Goal: Information Seeking & Learning: Learn about a topic

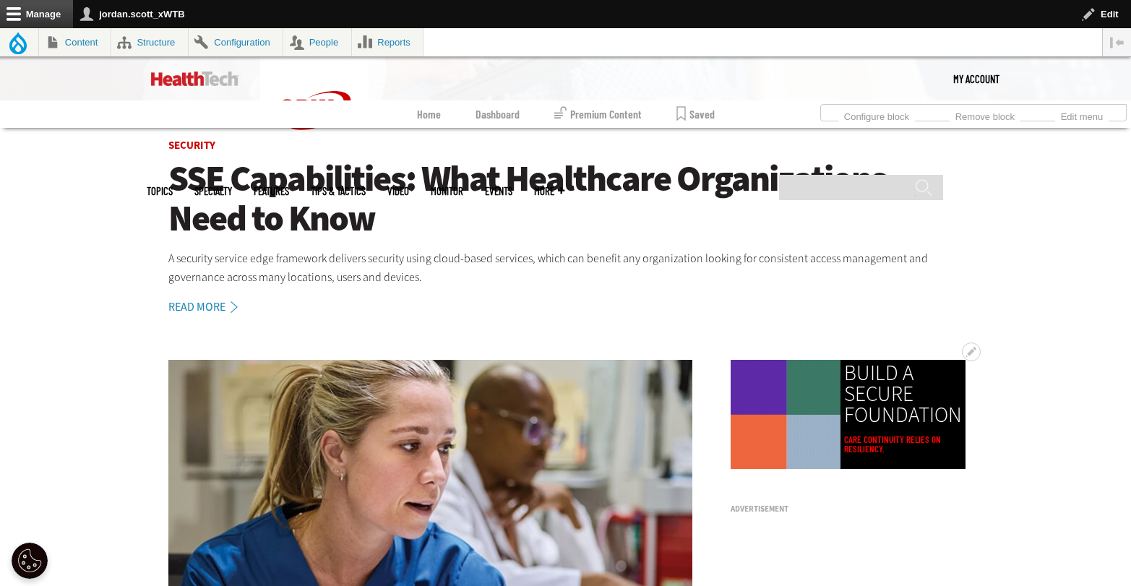
scroll to position [7, 0]
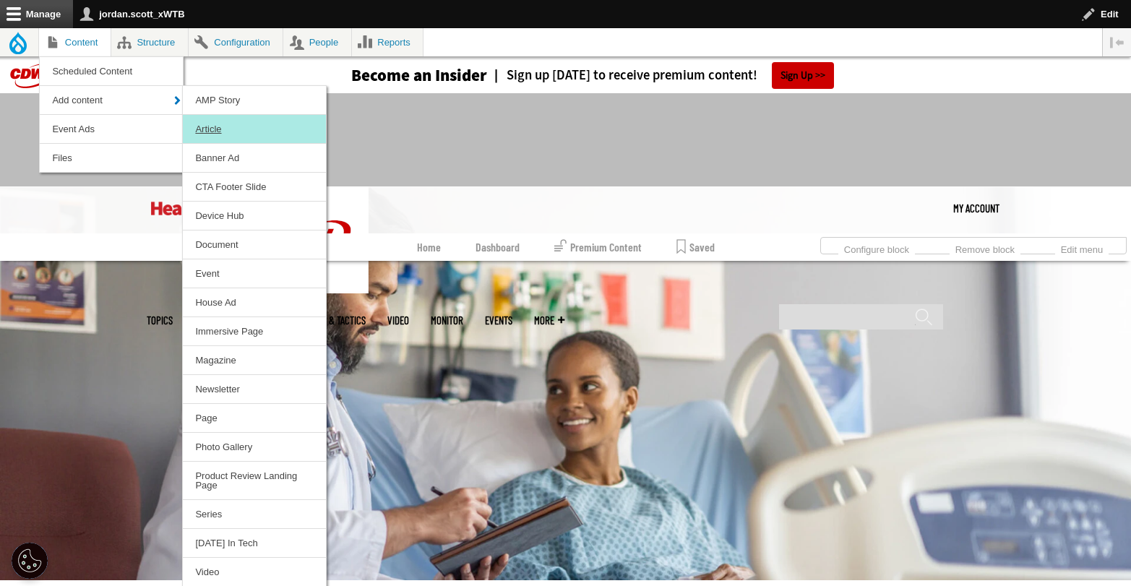
click at [246, 129] on link "Article" at bounding box center [254, 129] width 143 height 28
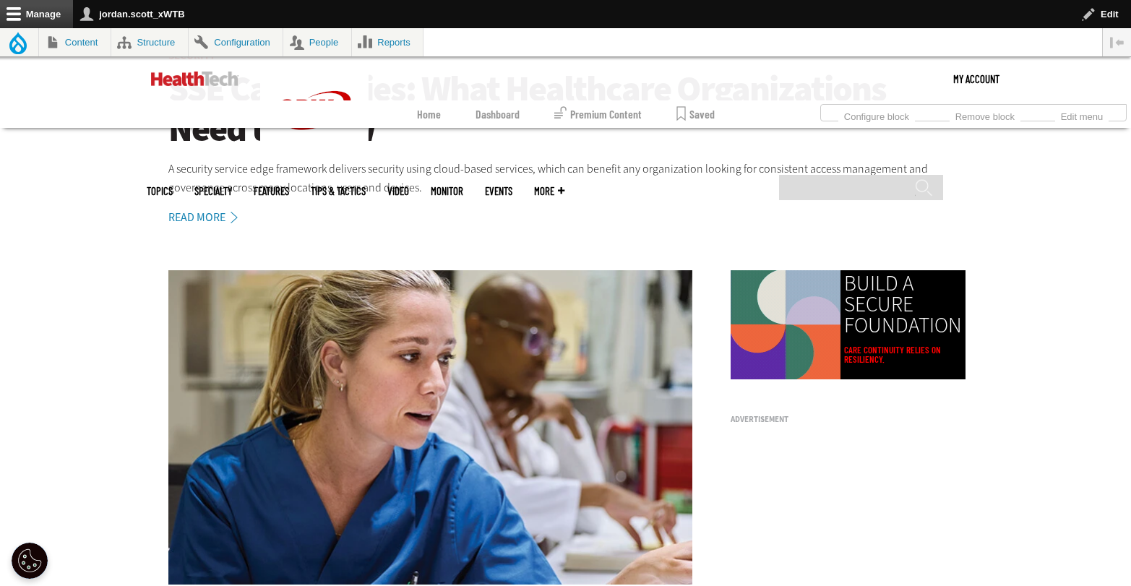
scroll to position [914, 0]
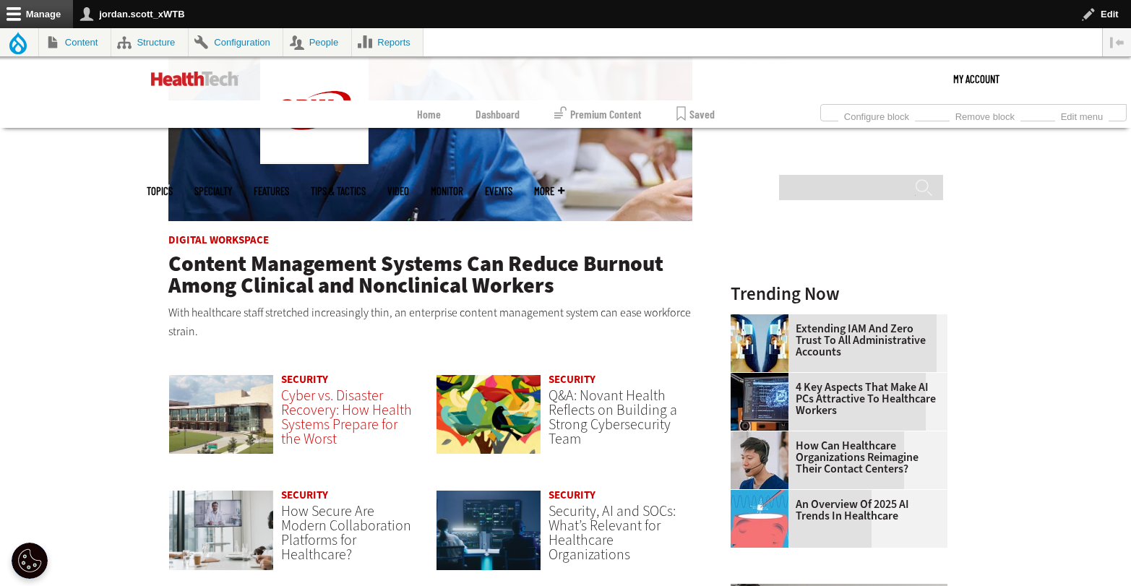
click at [331, 408] on span "Cyber vs. Disaster Recovery: How Health Systems Prepare for the Worst" at bounding box center [346, 417] width 131 height 63
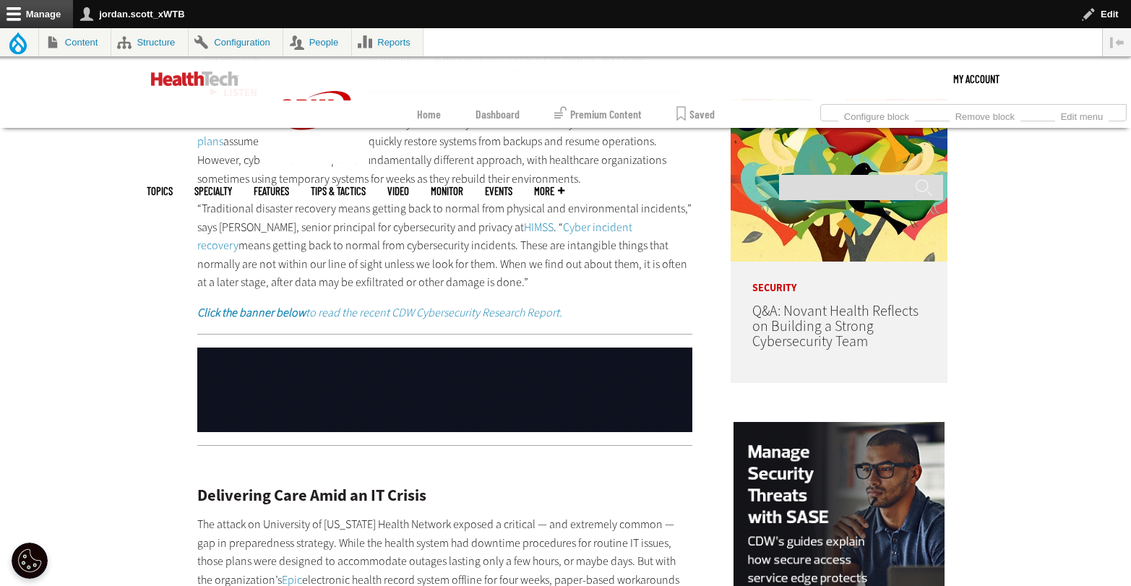
scroll to position [1193, 0]
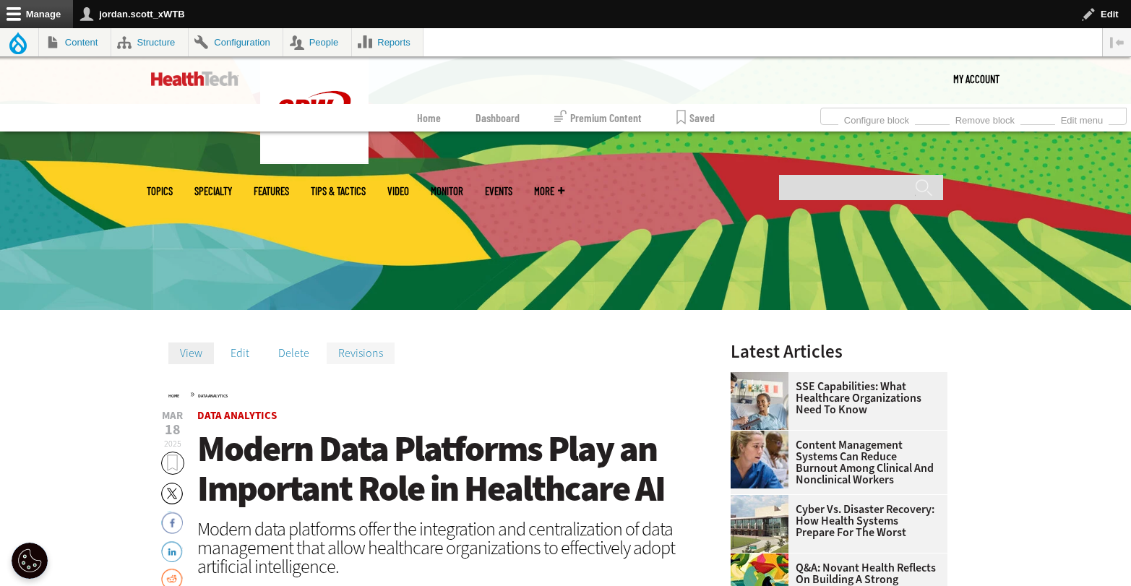
scroll to position [337, 0]
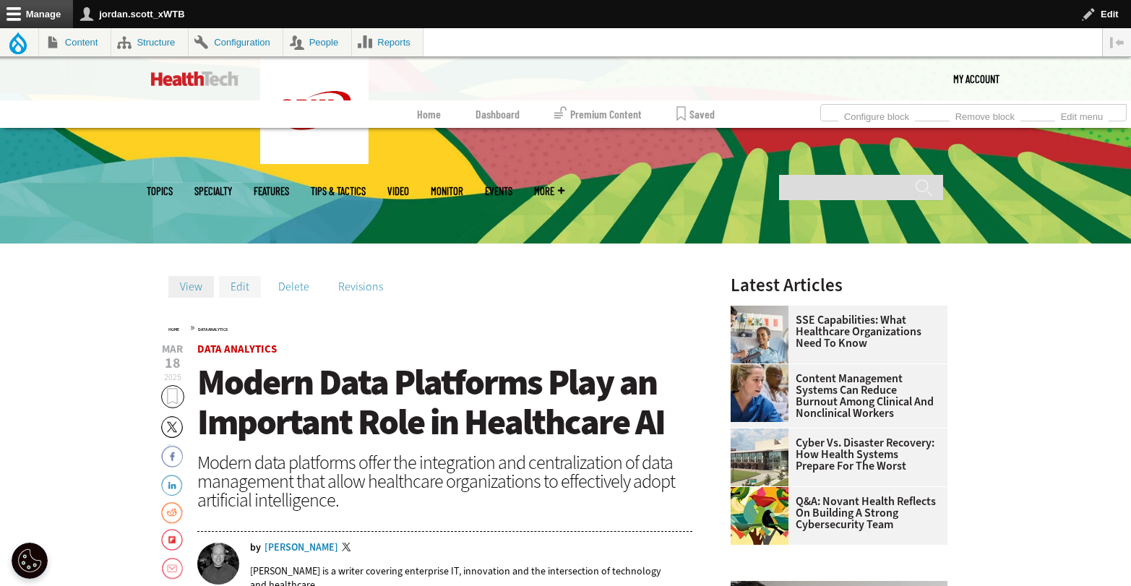
click at [241, 279] on link "Edit" at bounding box center [240, 287] width 42 height 22
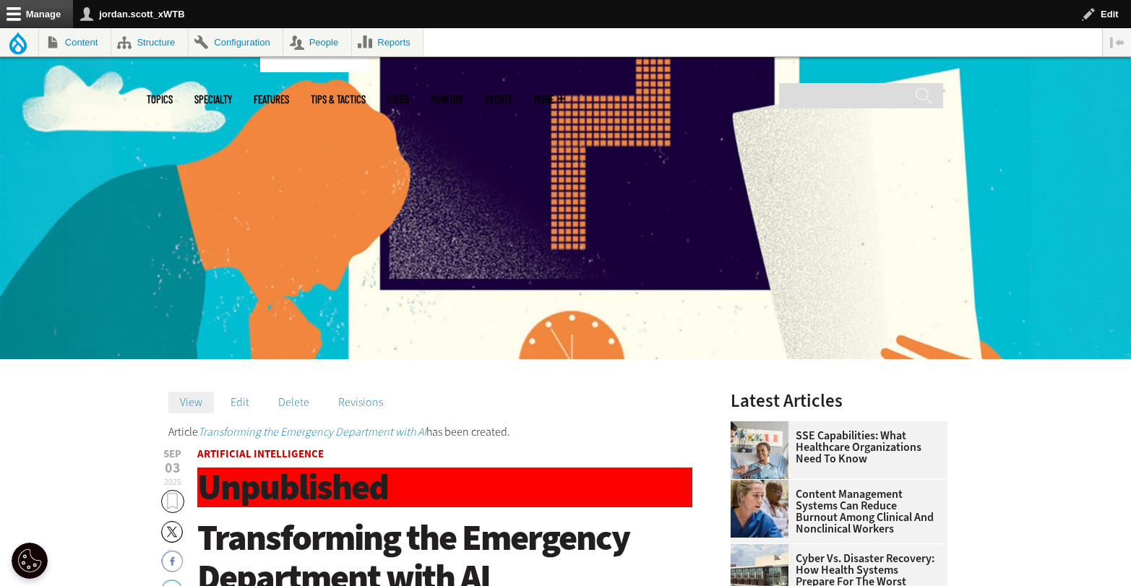
scroll to position [103, 0]
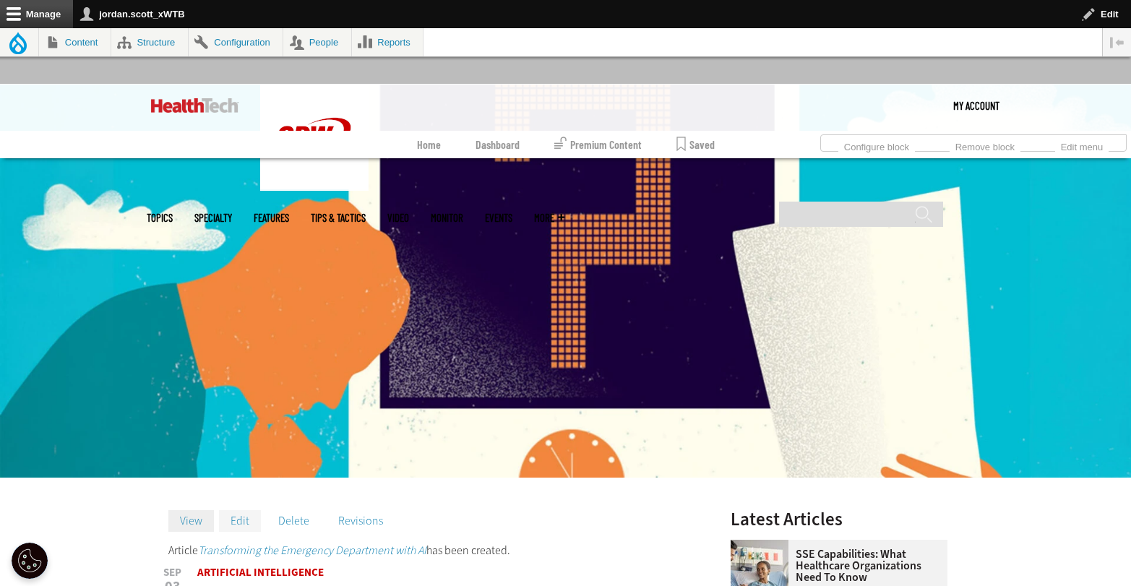
click at [240, 513] on link "Edit" at bounding box center [240, 521] width 42 height 22
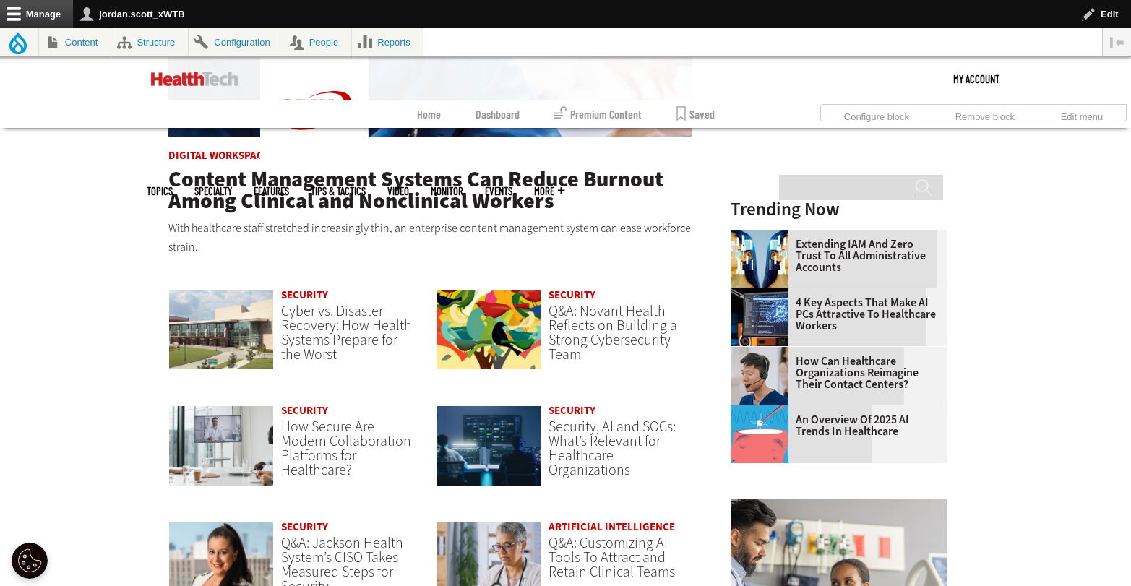
scroll to position [1010, 0]
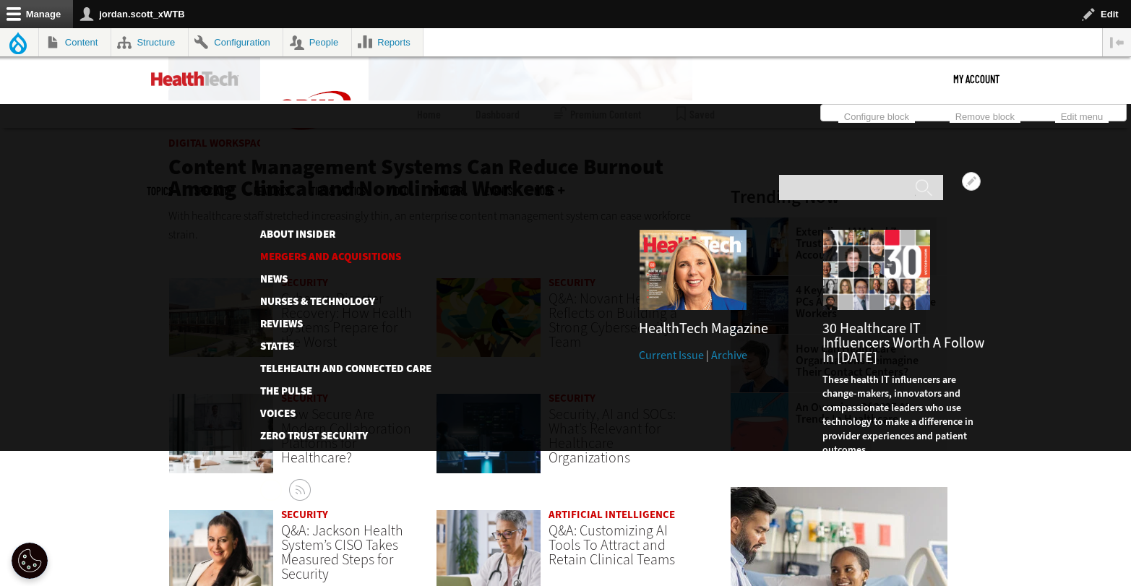
click at [323, 252] on link "Mergers and Acquisitions" at bounding box center [334, 257] width 148 height 11
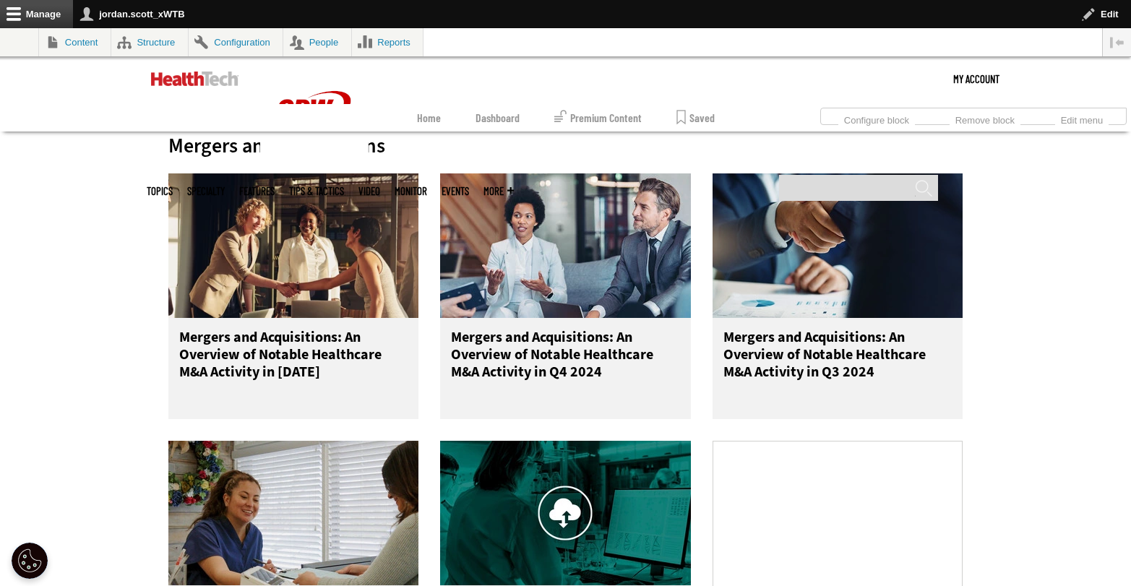
scroll to position [635, 0]
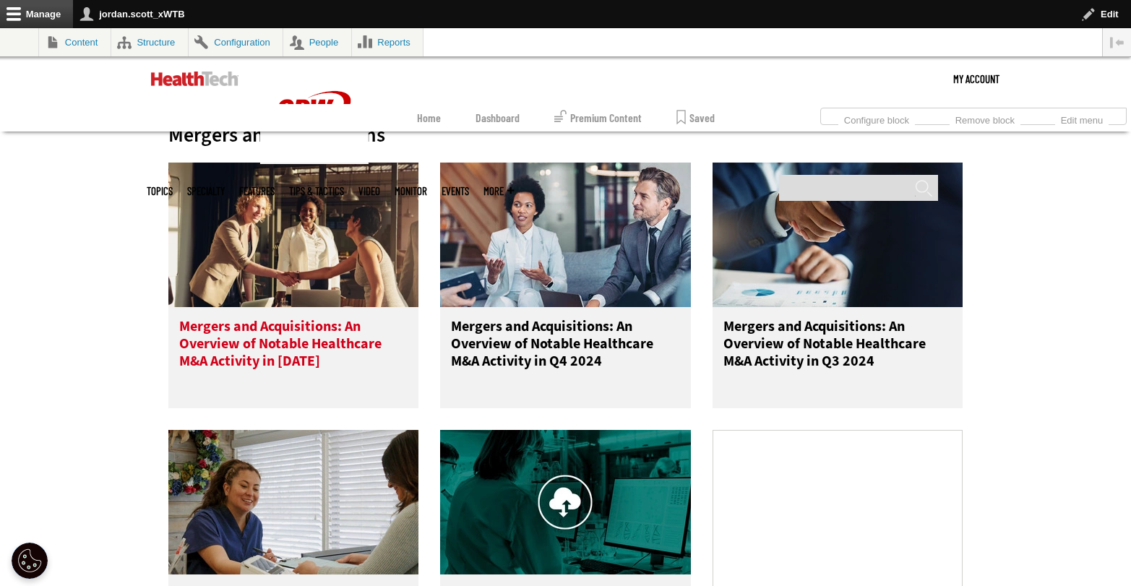
click at [312, 328] on h3 "Mergers and Acquisitions: An Overview of Notable Healthcare M&A Activity in 2025" at bounding box center [293, 347] width 229 height 58
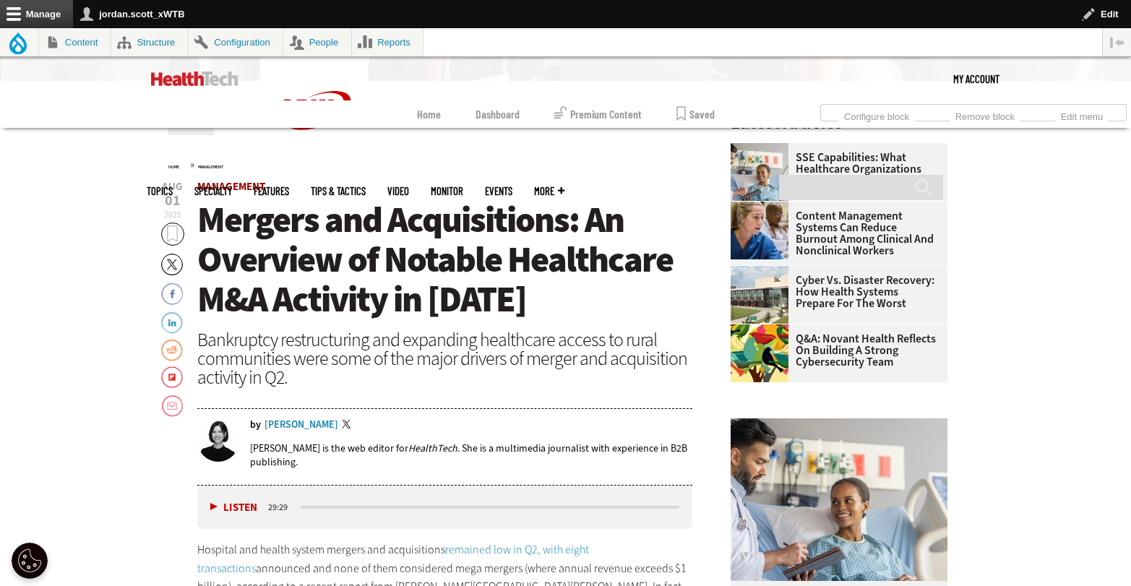
scroll to position [470, 0]
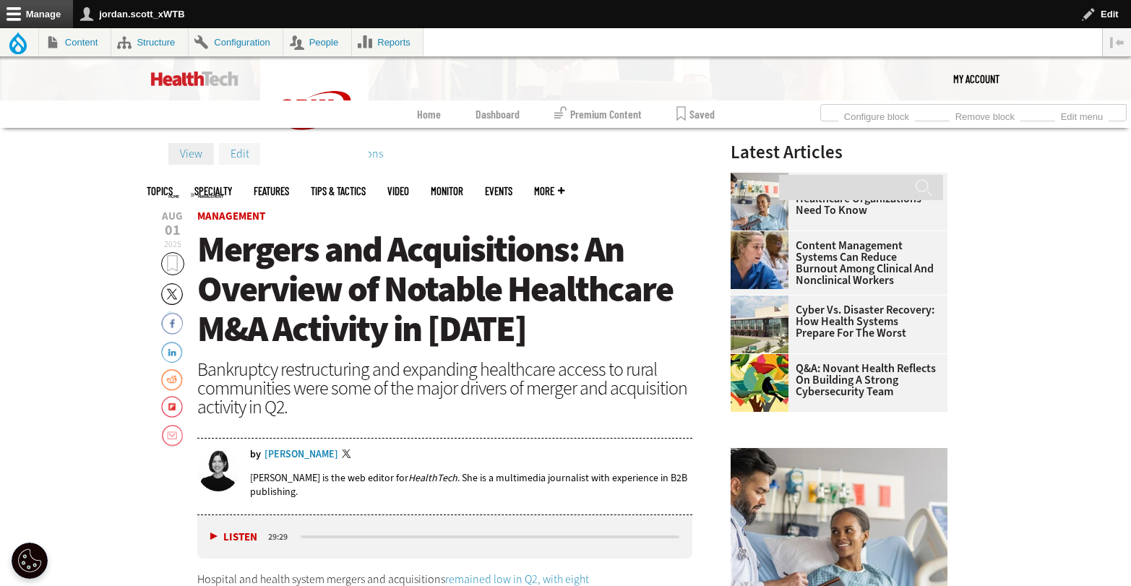
click at [240, 163] on link "Edit" at bounding box center [240, 154] width 42 height 22
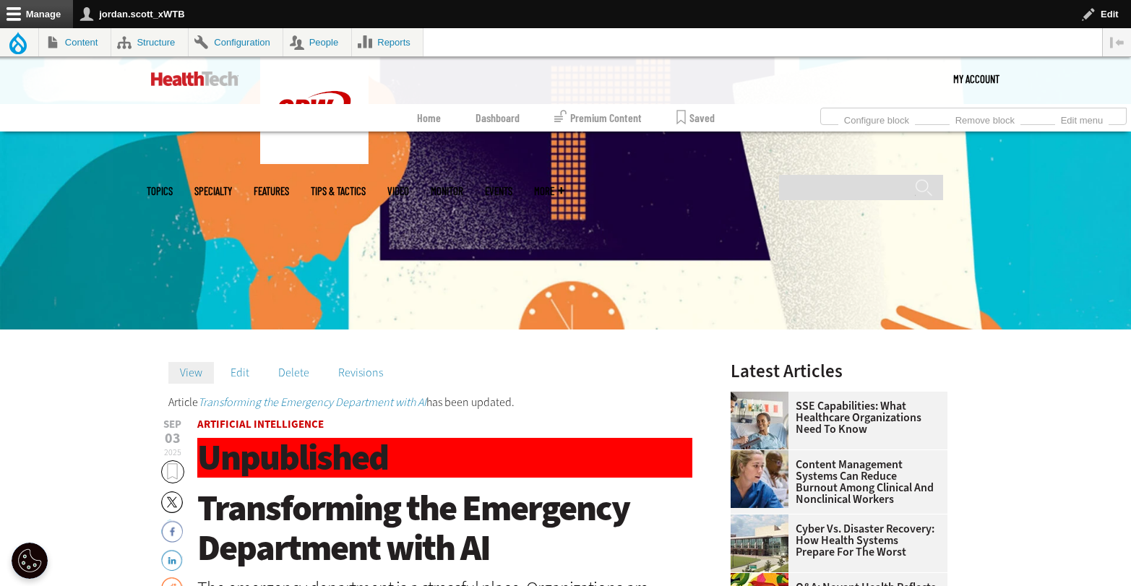
scroll to position [396, 0]
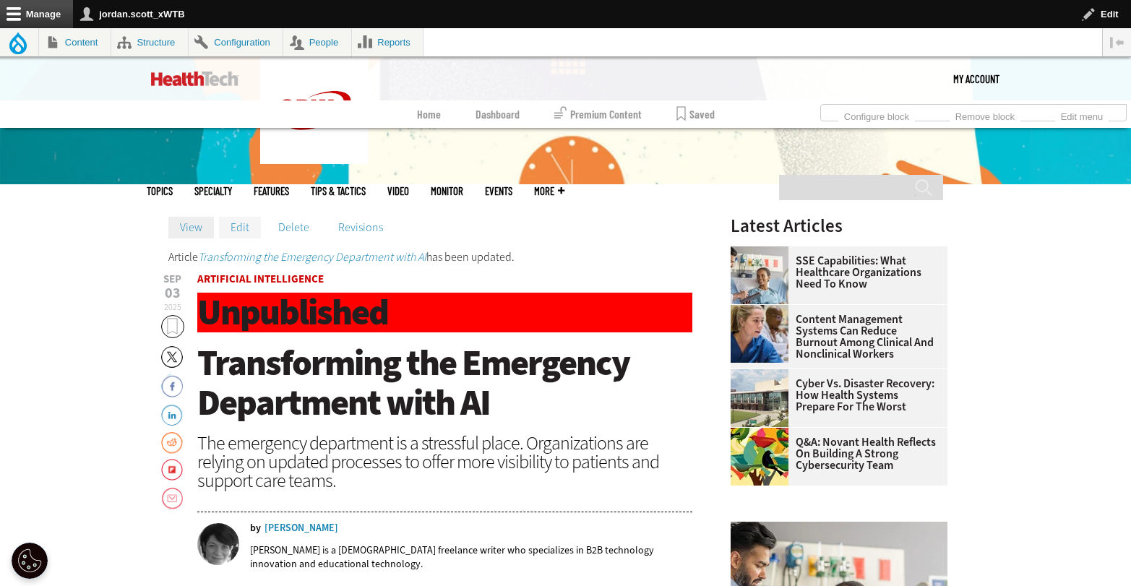
click at [238, 233] on link "Edit" at bounding box center [240, 228] width 42 height 22
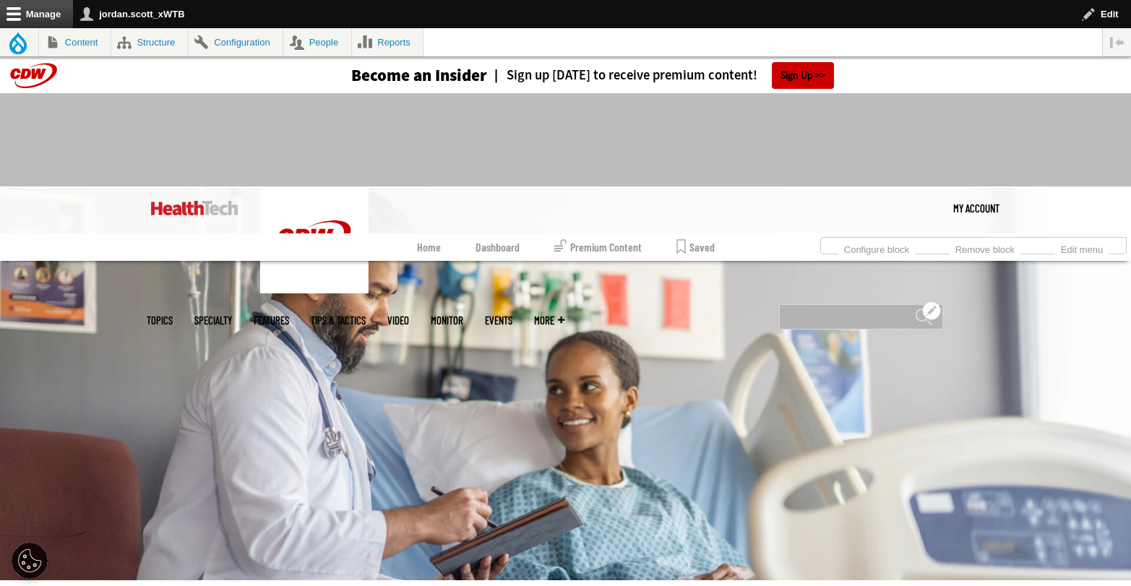
click at [845, 304] on input "Search" at bounding box center [861, 316] width 164 height 25
type input "***"
click at [915, 308] on input "******" at bounding box center [923, 322] width 17 height 29
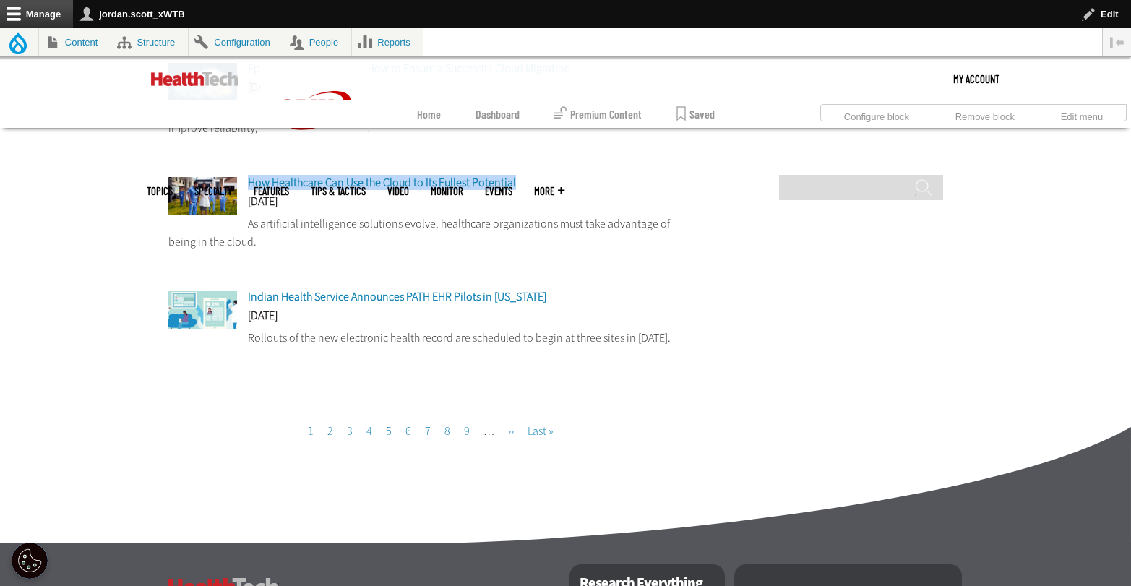
scroll to position [1447, 0]
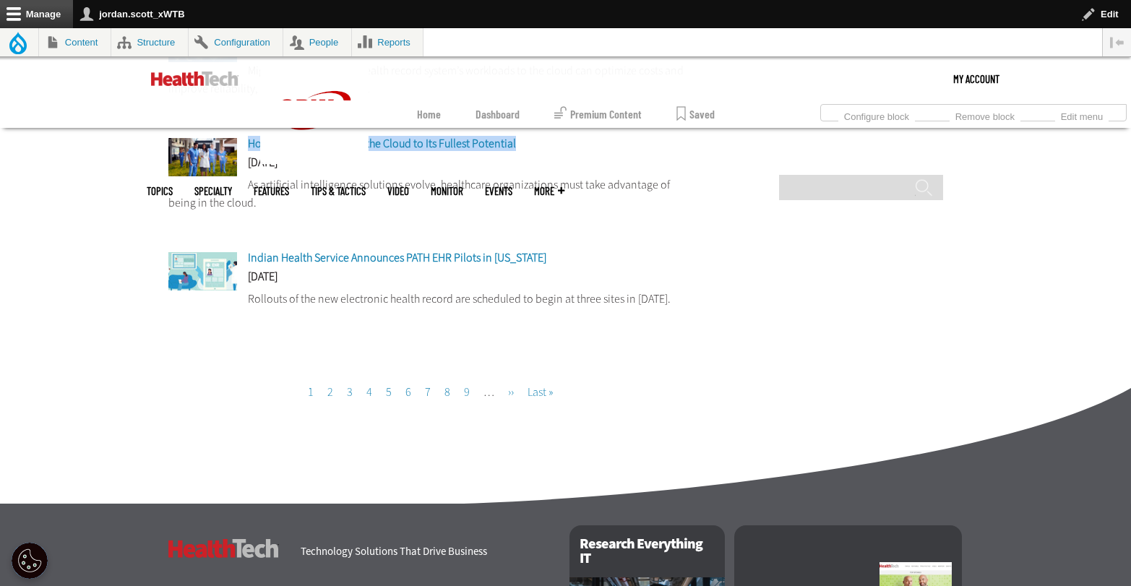
click at [330, 395] on link "Page 2" at bounding box center [330, 392] width 6 height 15
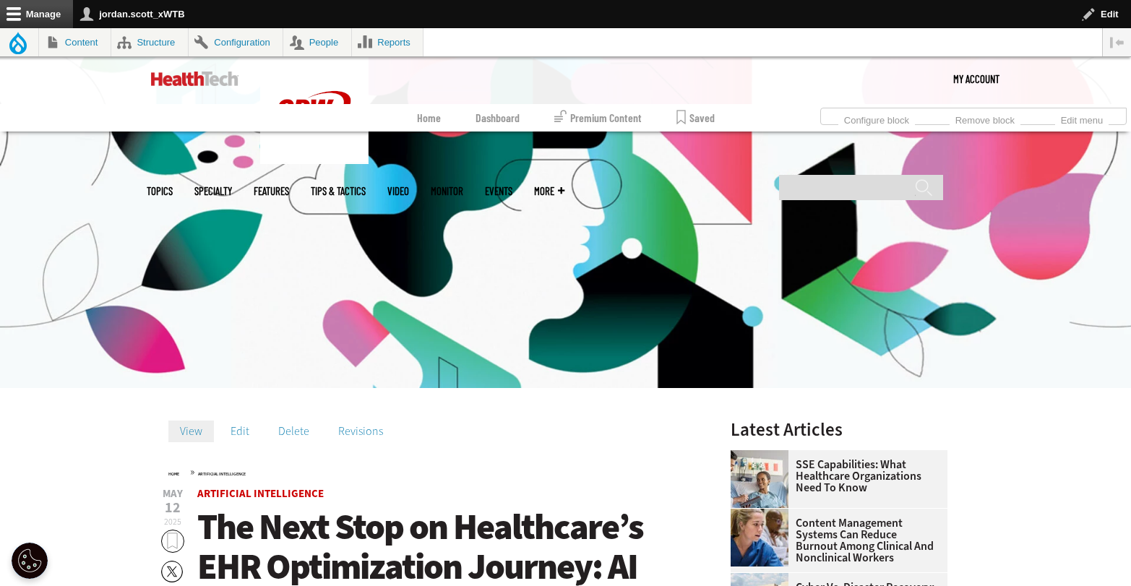
scroll to position [469, 0]
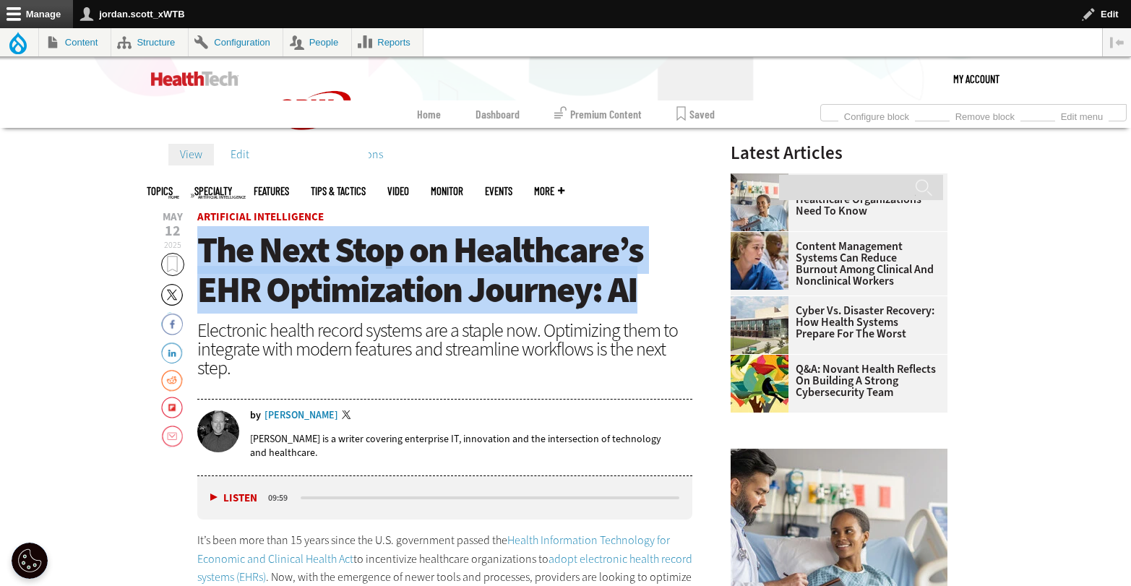
drag, startPoint x: 661, startPoint y: 285, endPoint x: 198, endPoint y: 254, distance: 464.4
click at [198, 254] on h1 "The Next Stop on Healthcare’s EHR Optimization Journey: AI" at bounding box center [445, 271] width 496 height 80
copy span "The Next Stop on Healthcare’s EHR Optimization Journey: AI"
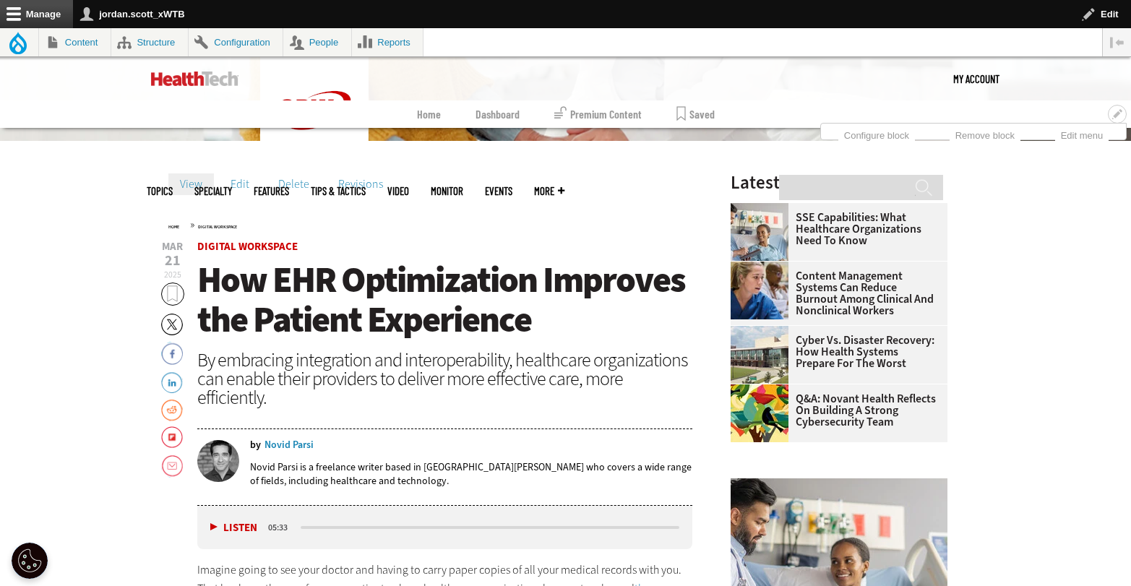
scroll to position [465, 0]
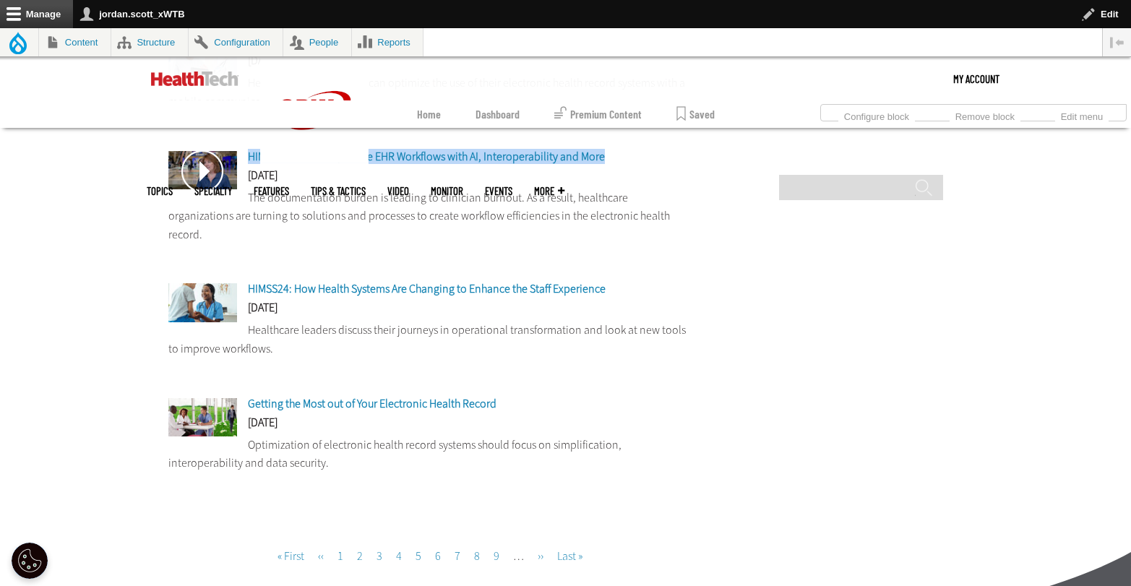
scroll to position [1371, 0]
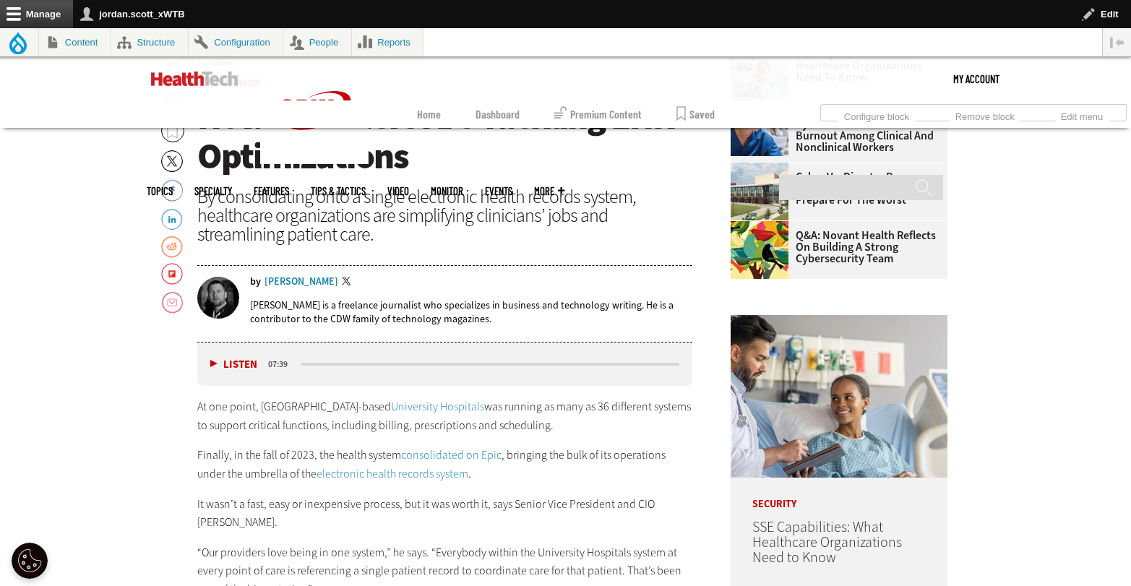
scroll to position [611, 0]
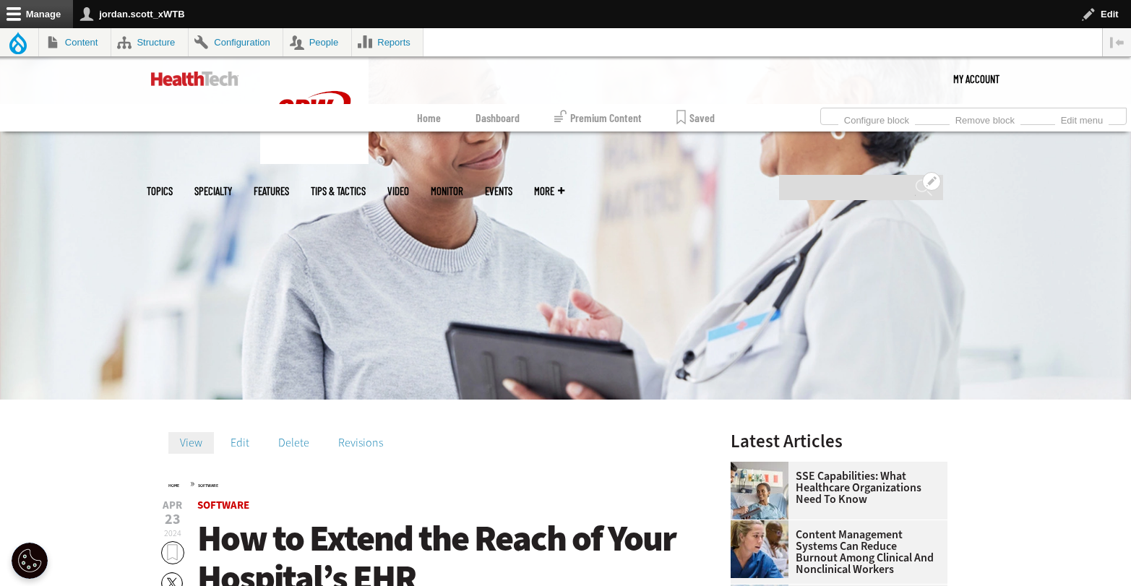
scroll to position [499, 0]
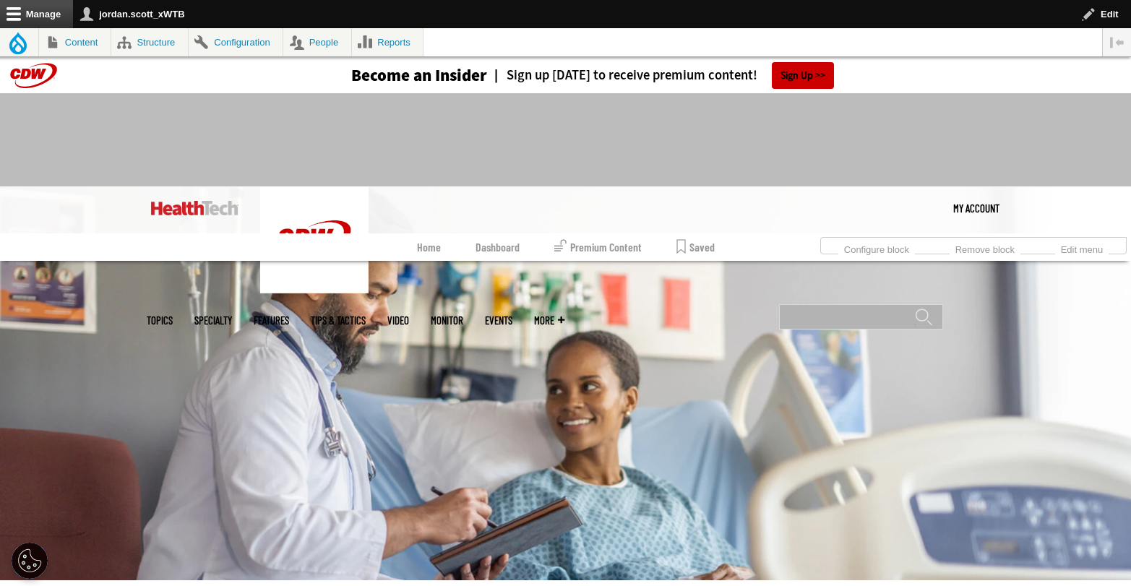
click at [852, 304] on input "Search" at bounding box center [861, 316] width 164 height 25
type input "********"
click at [915, 308] on input "******" at bounding box center [923, 322] width 17 height 29
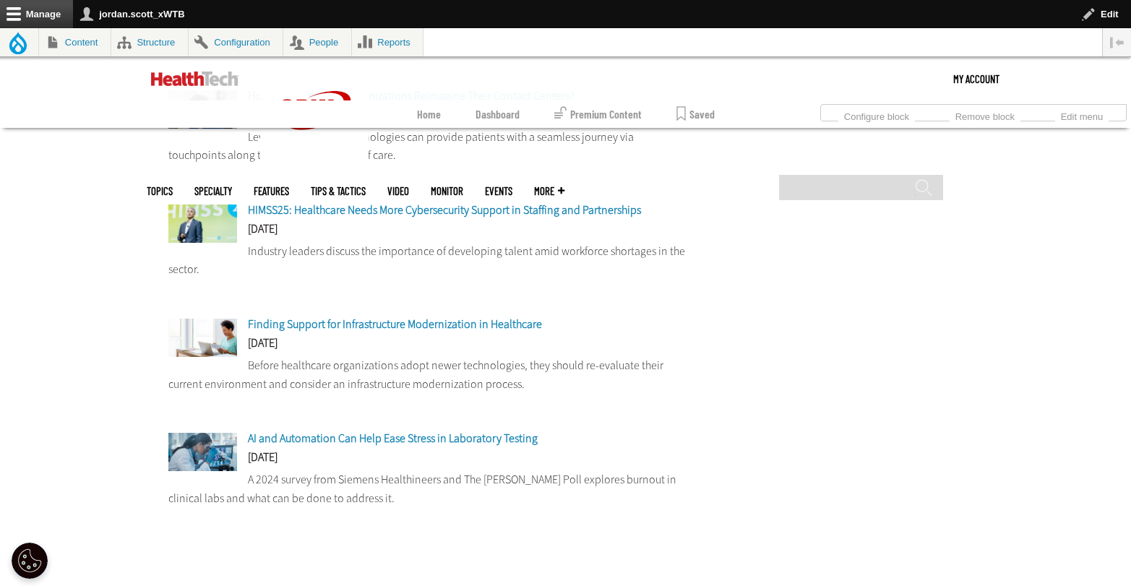
scroll to position [1090, 0]
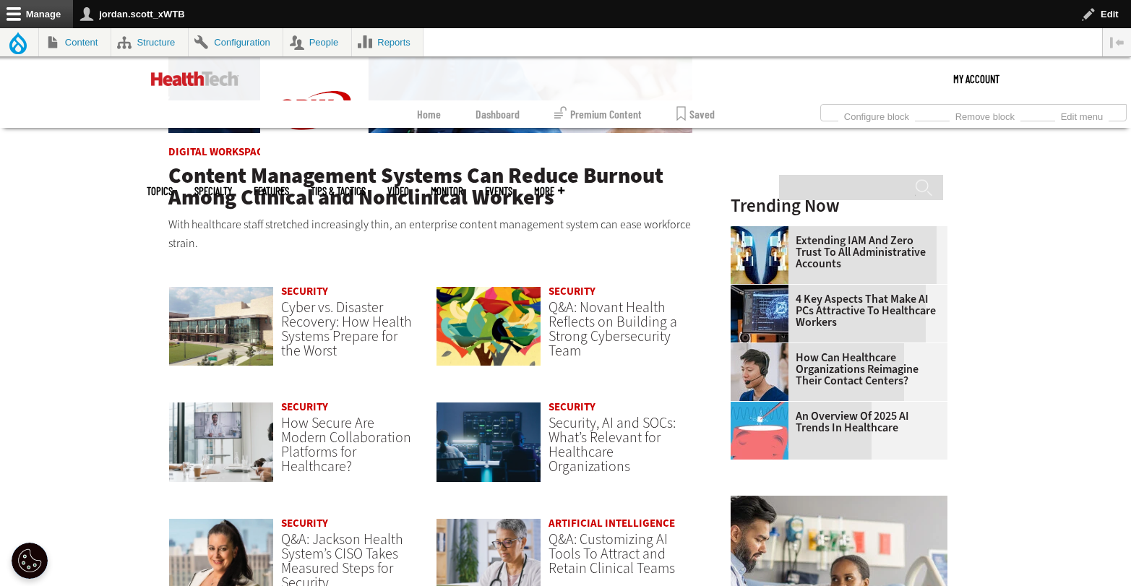
scroll to position [1016, 0]
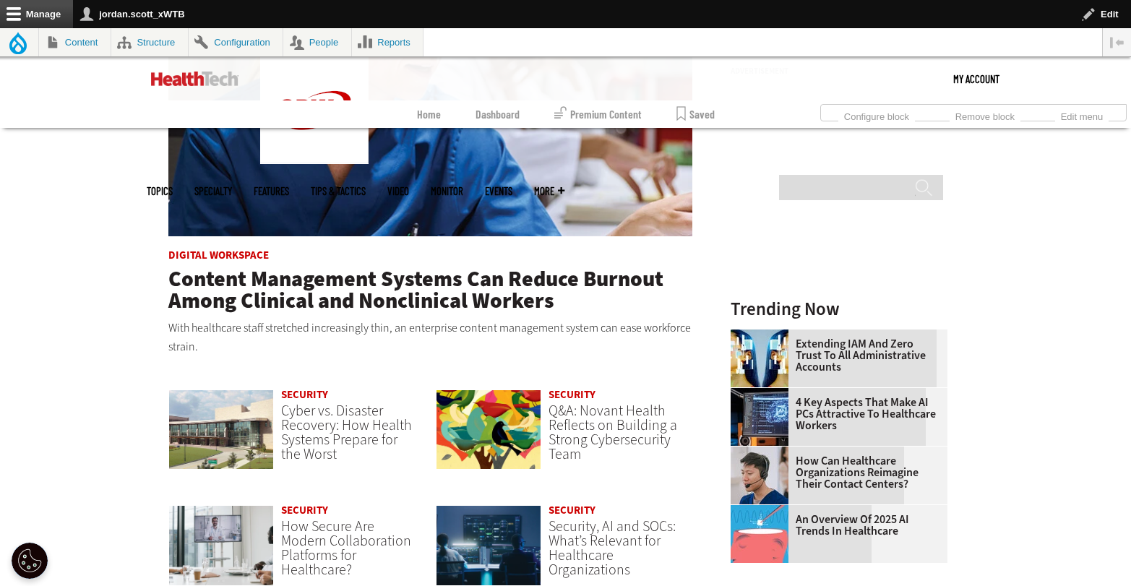
scroll to position [1065, 0]
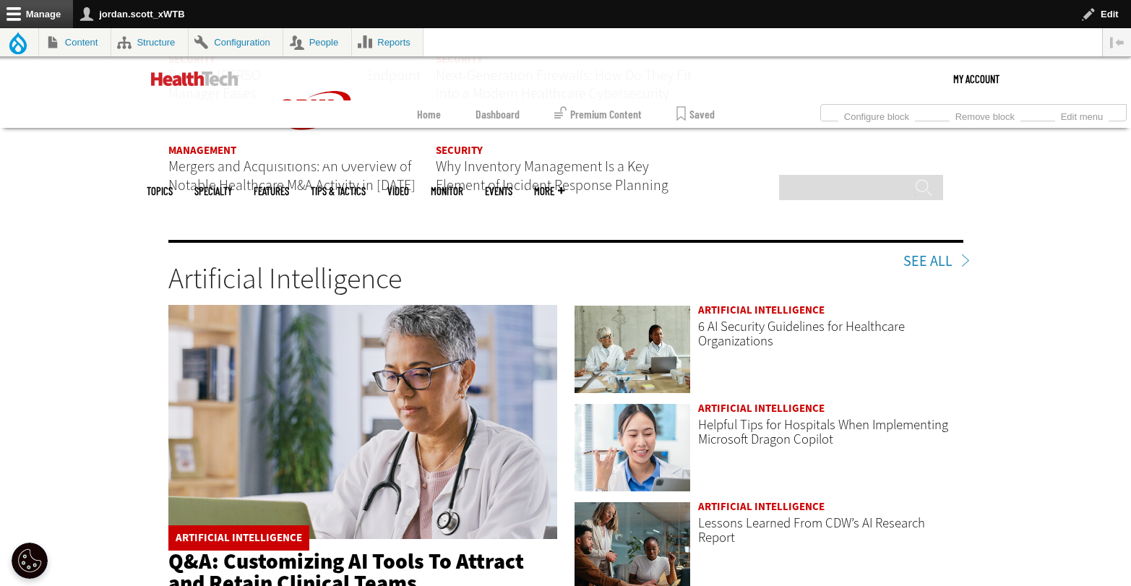
scroll to position [2441, 0]
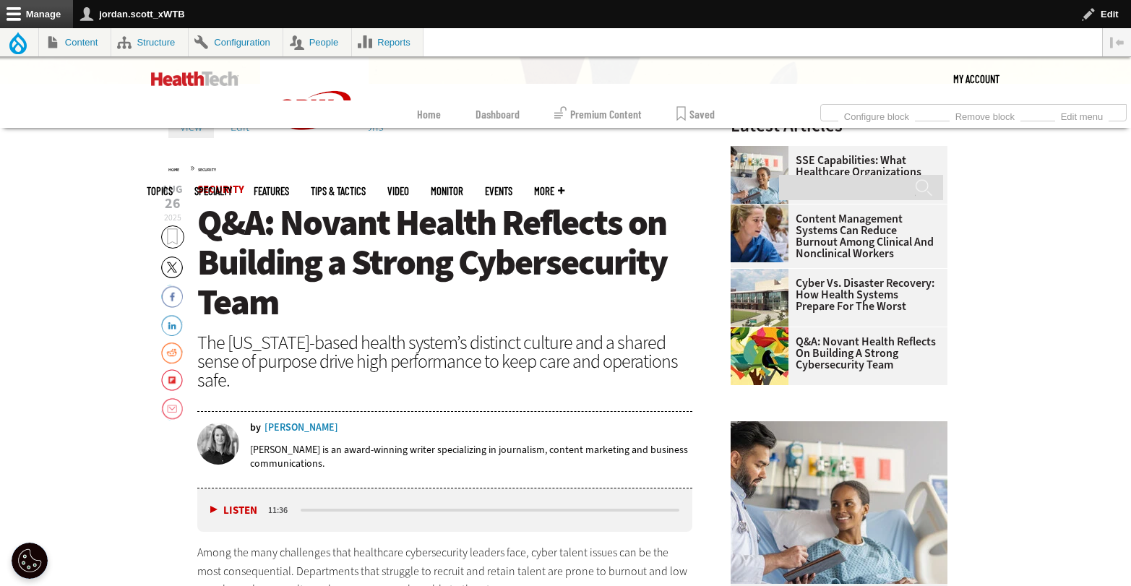
scroll to position [326, 0]
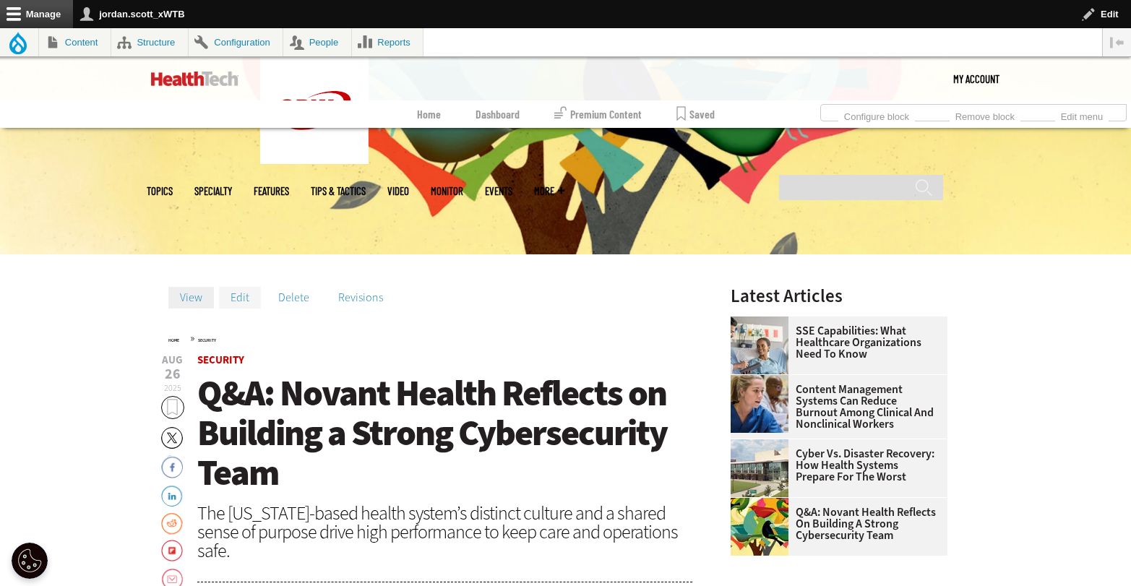
click at [251, 296] on link "Edit" at bounding box center [240, 298] width 42 height 22
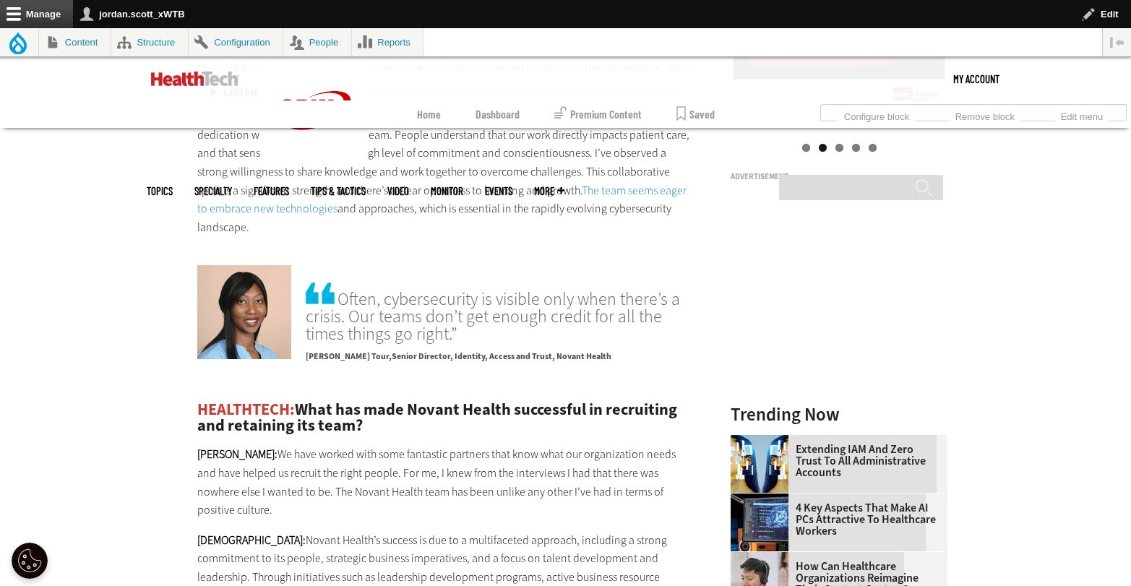
scroll to position [1545, 0]
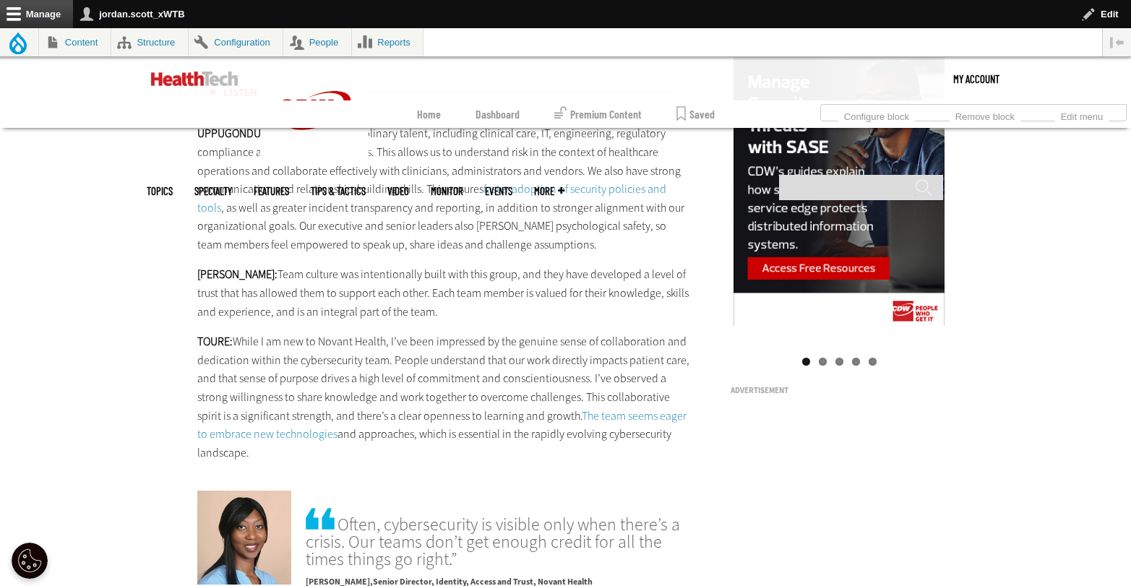
scroll to position [1739, 0]
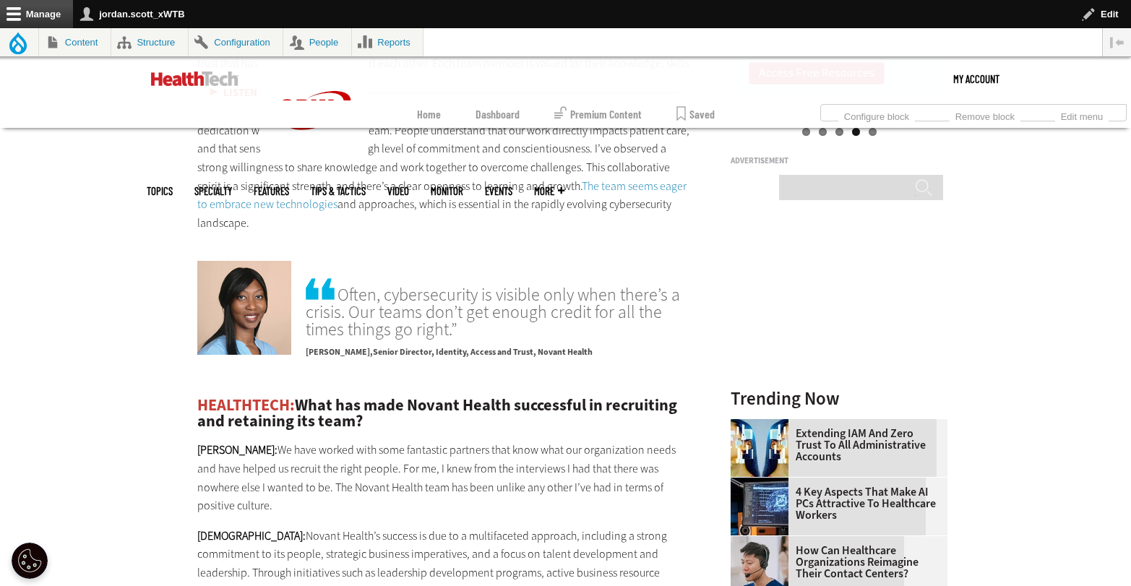
click at [254, 289] on img at bounding box center [244, 308] width 94 height 94
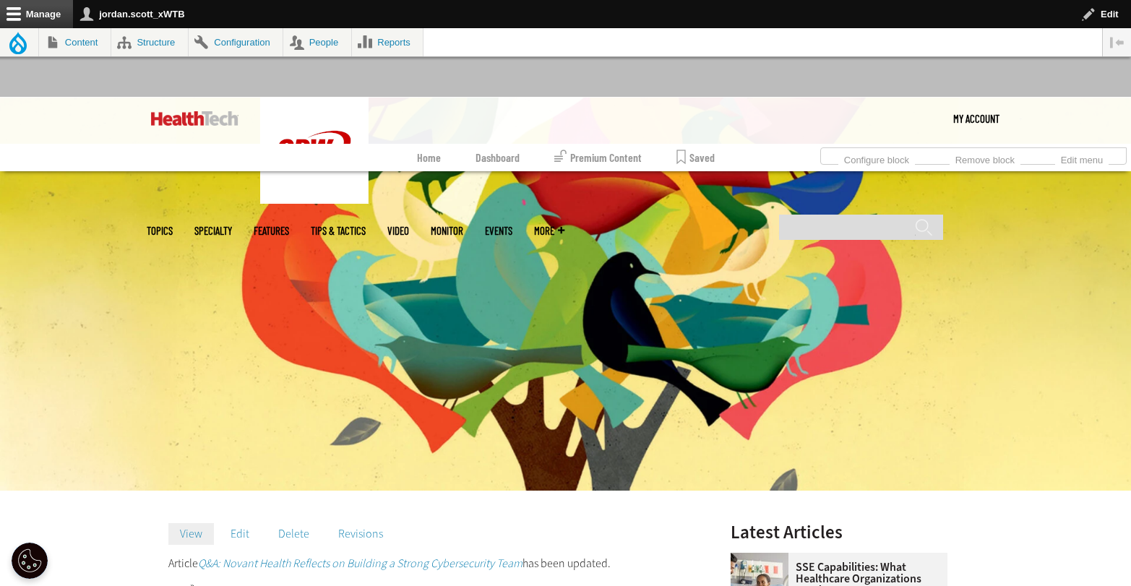
scroll to position [20, 0]
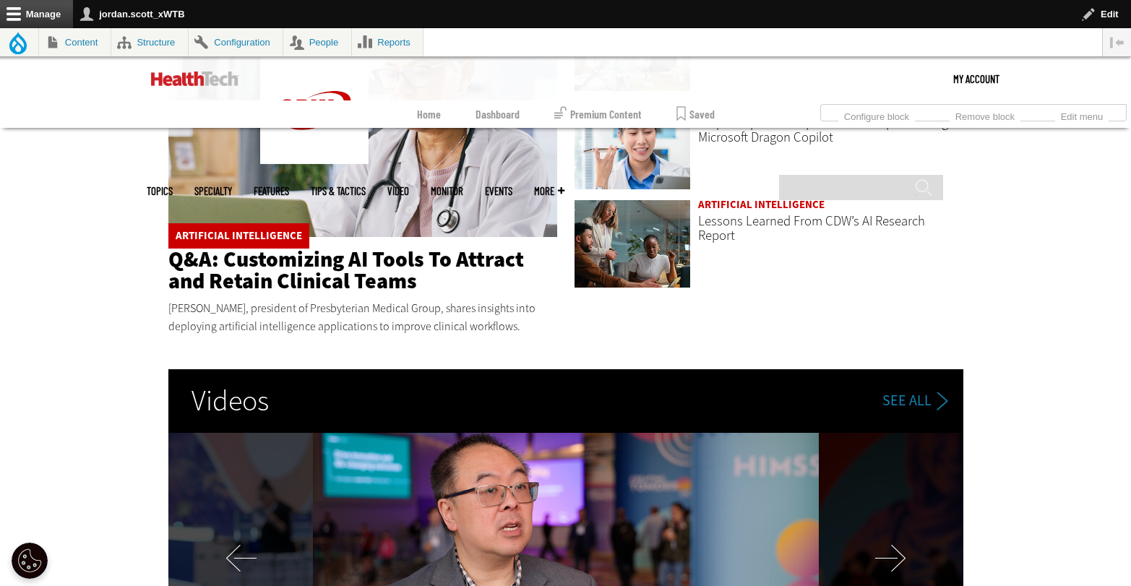
scroll to position [2427, 0]
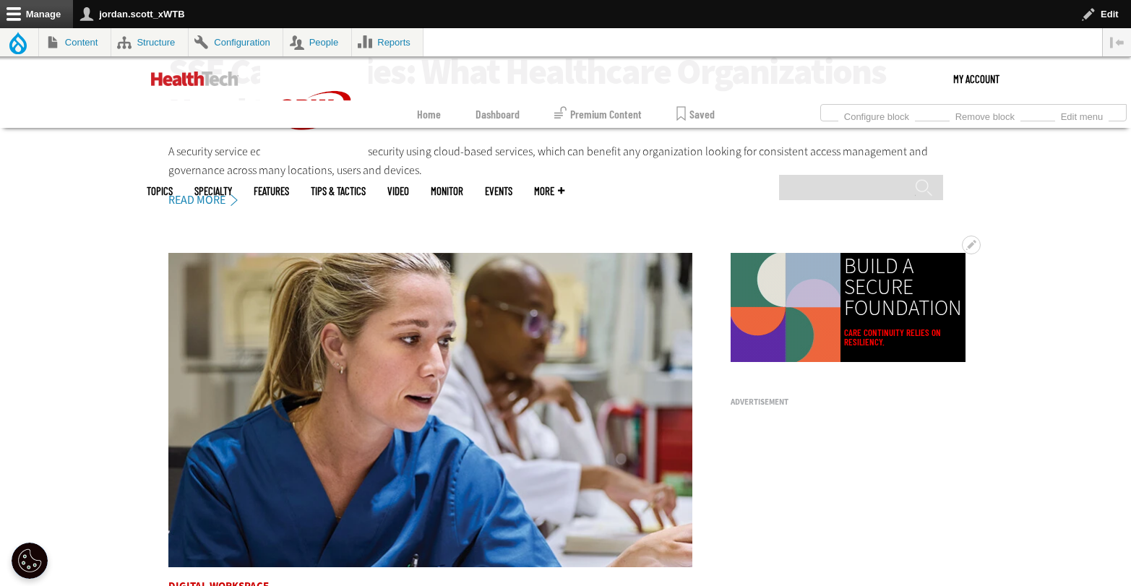
scroll to position [626, 0]
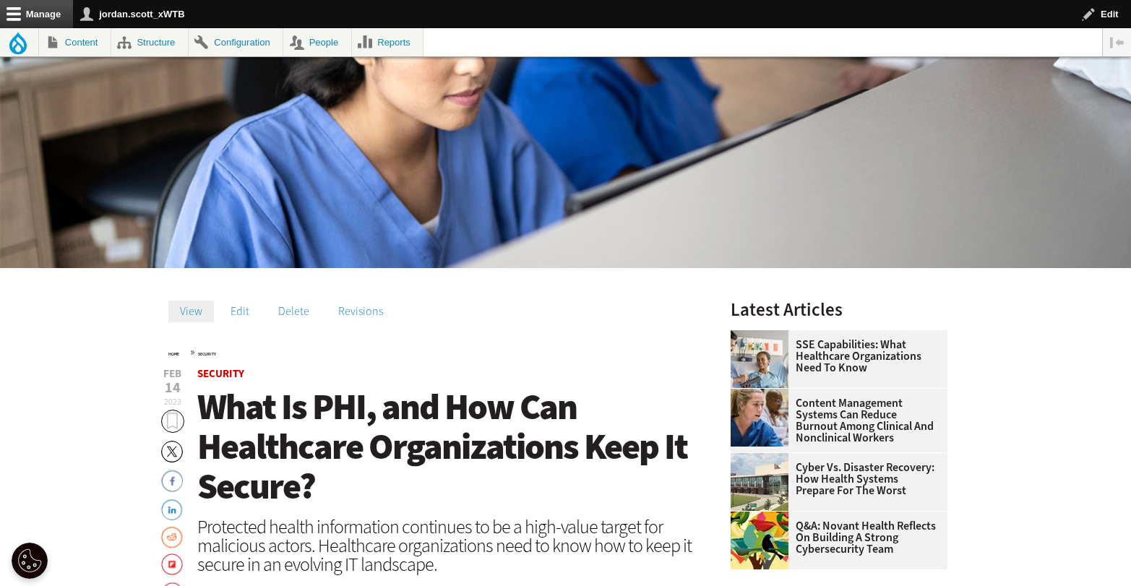
scroll to position [396, 0]
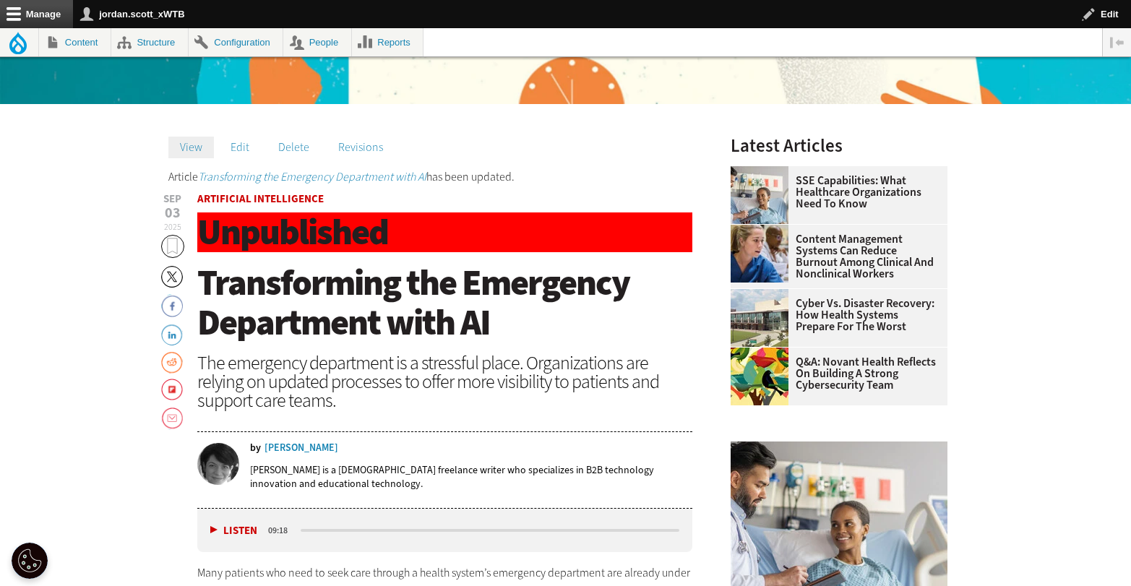
scroll to position [481, 0]
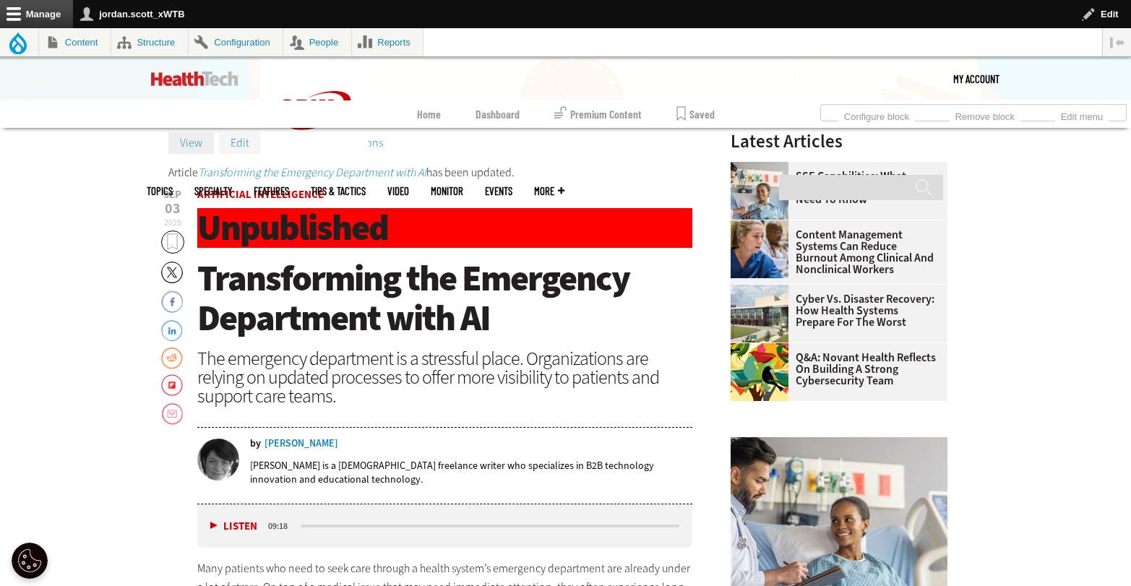
click at [241, 144] on link "Edit" at bounding box center [240, 143] width 42 height 22
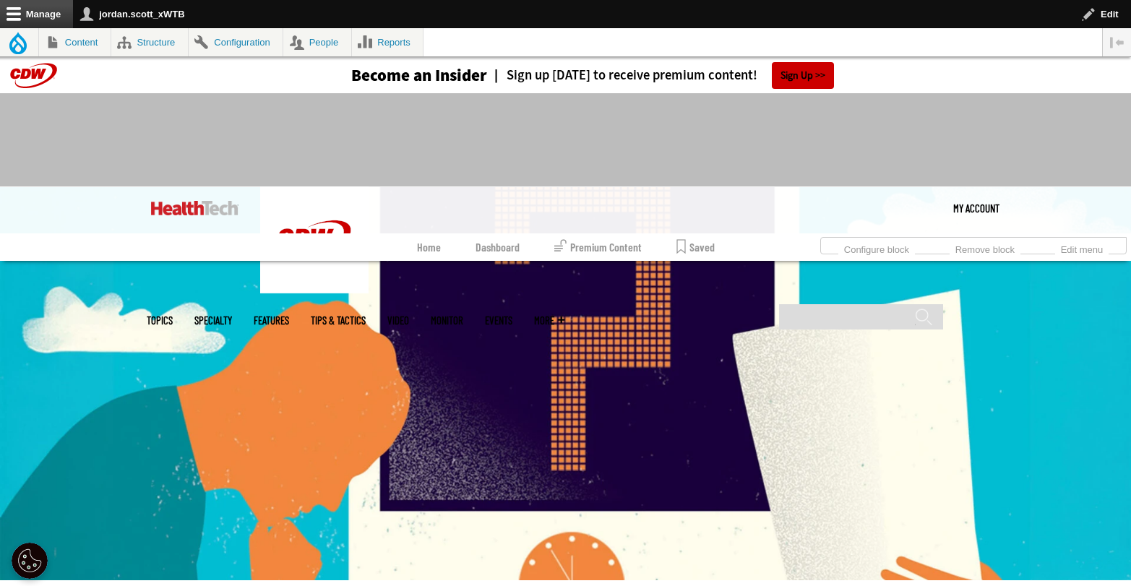
click at [221, 205] on img at bounding box center [194, 208] width 87 height 14
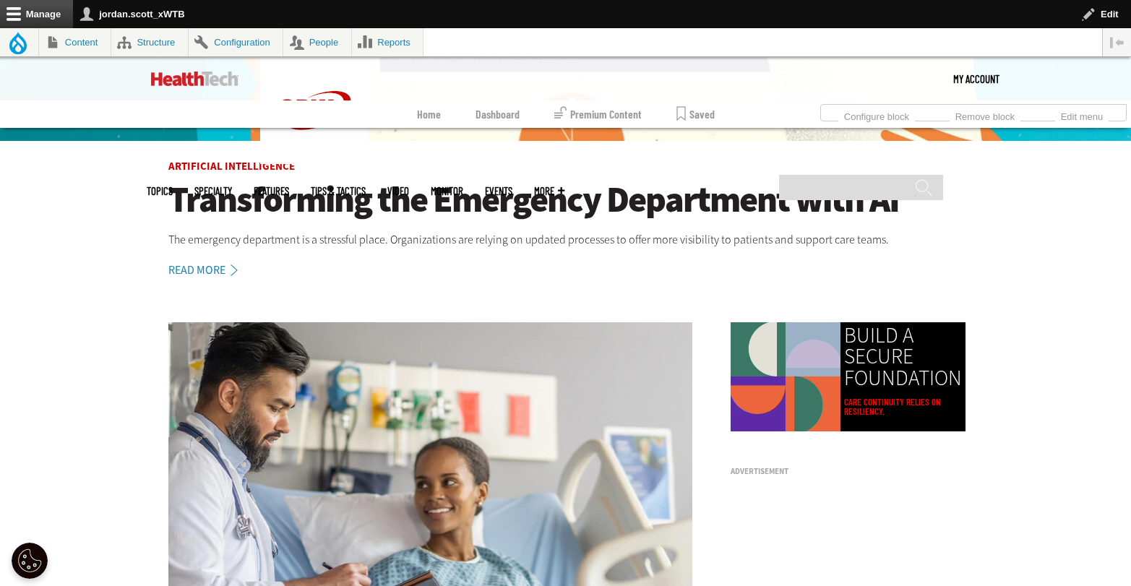
scroll to position [600, 0]
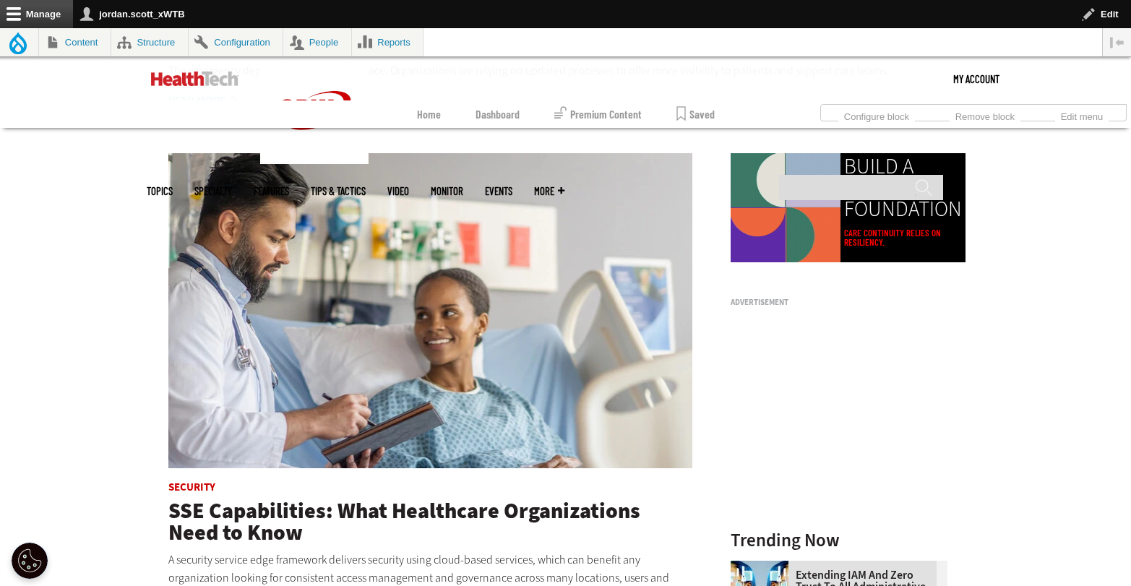
scroll to position [929, 0]
